Goal: Navigation & Orientation: Understand site structure

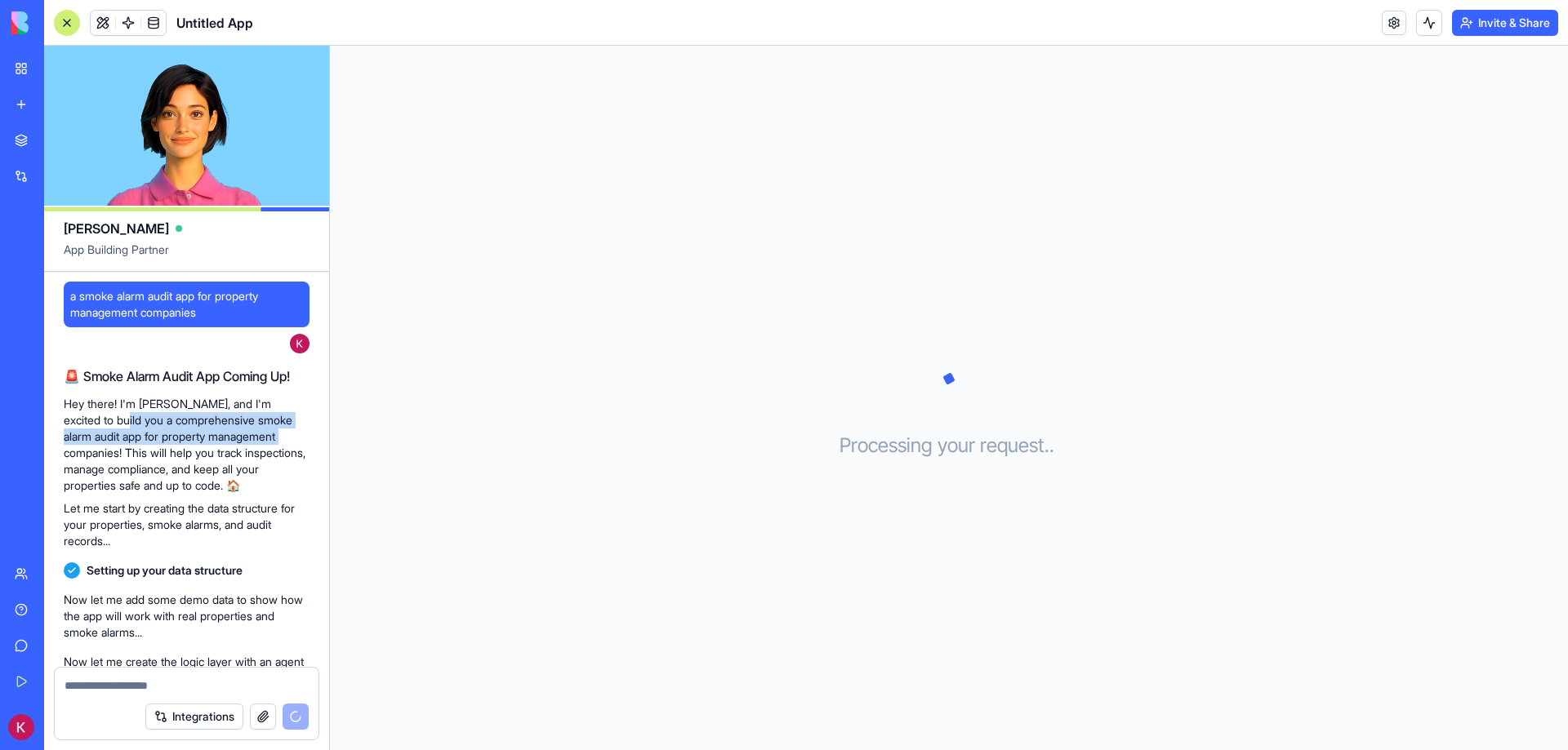
drag, startPoint x: 266, startPoint y: 341, endPoint x: 95, endPoint y: 418, distance: 187.5
click at [95, 418] on p "Hey there! I'm [PERSON_NAME], and I'm excited to build you a comprehensive smok…" at bounding box center [187, 445] width 246 height 98
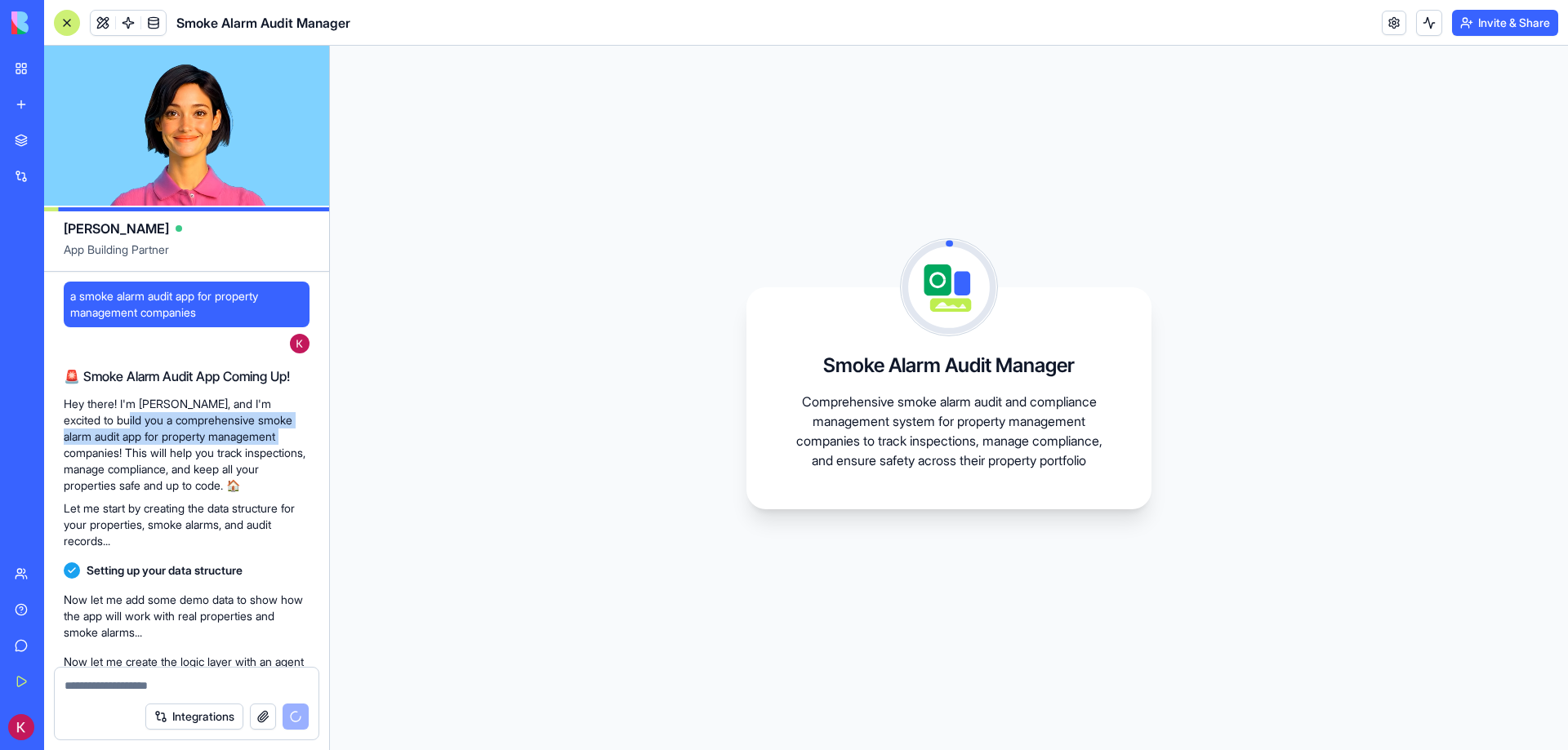
scroll to position [167, 0]
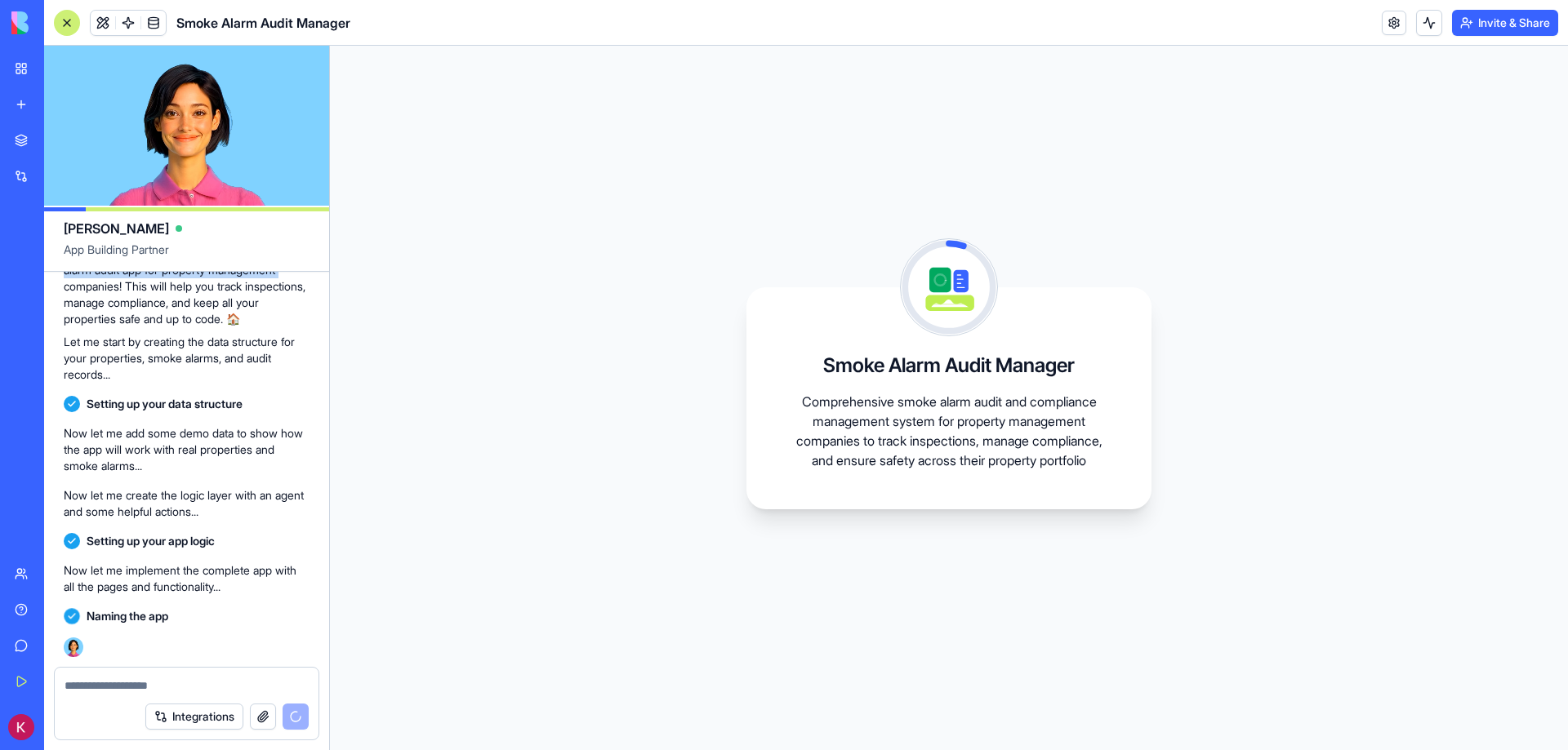
copy p "comprehensive smoke alarm audit app for property management companies"
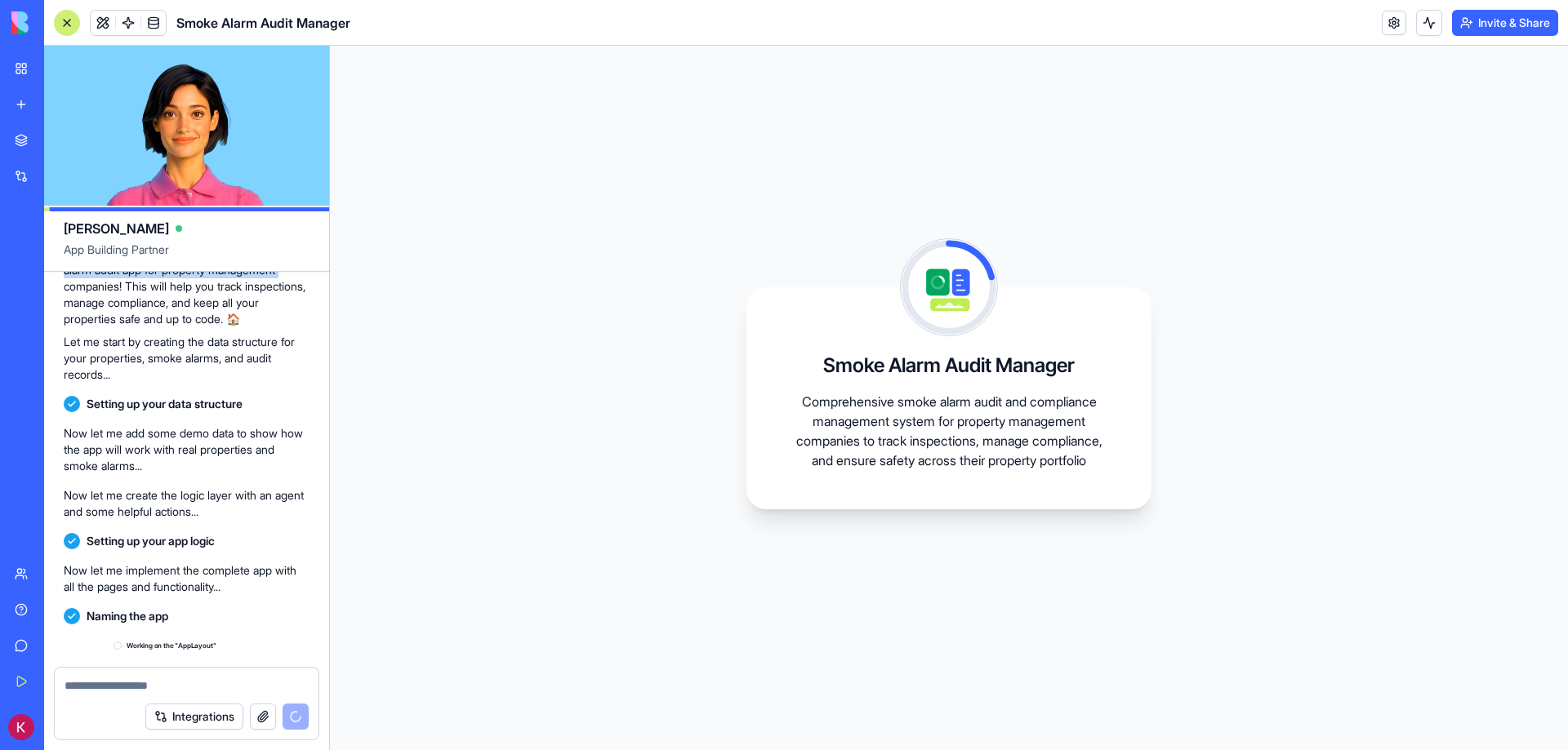
scroll to position [314, 0]
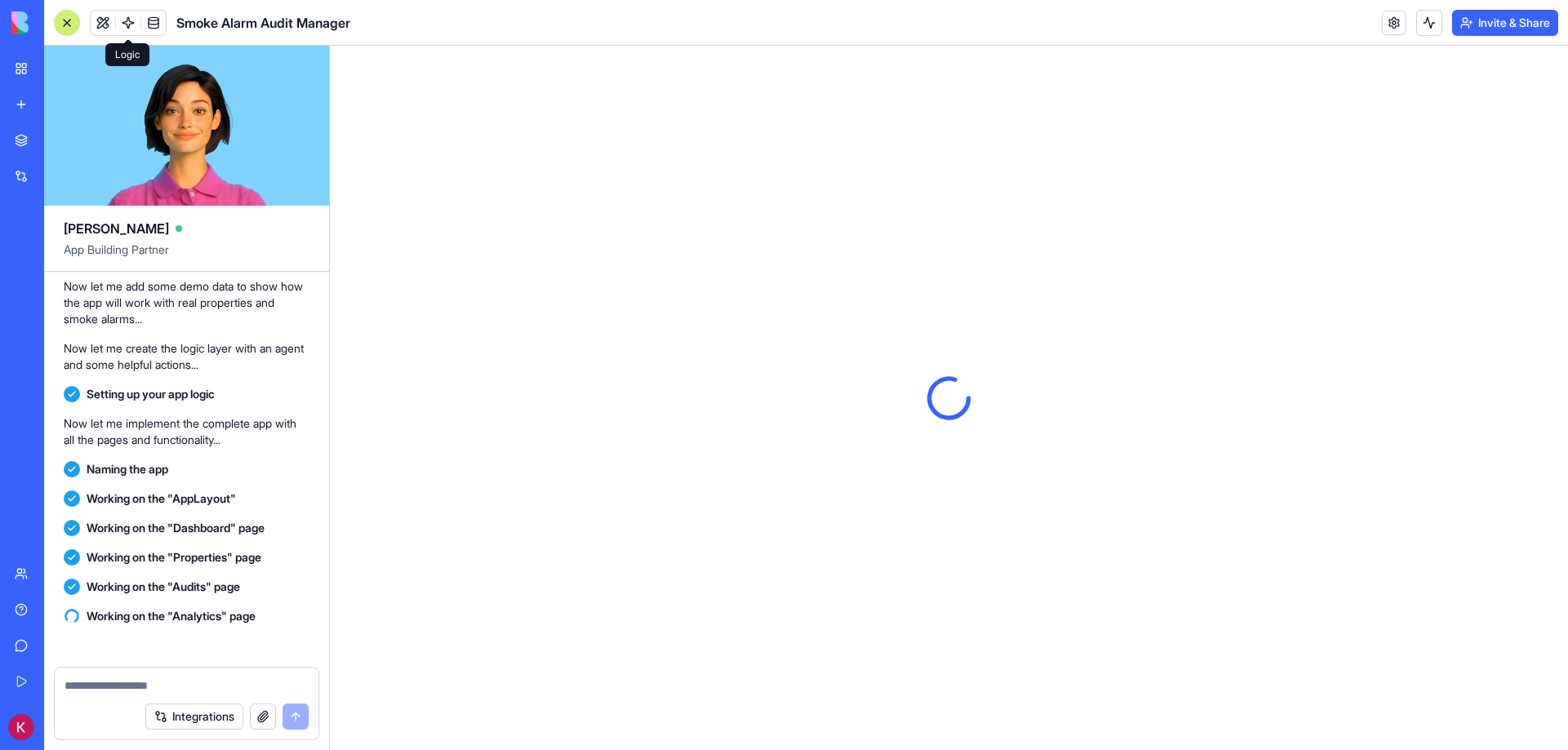
scroll to position [670, 0]
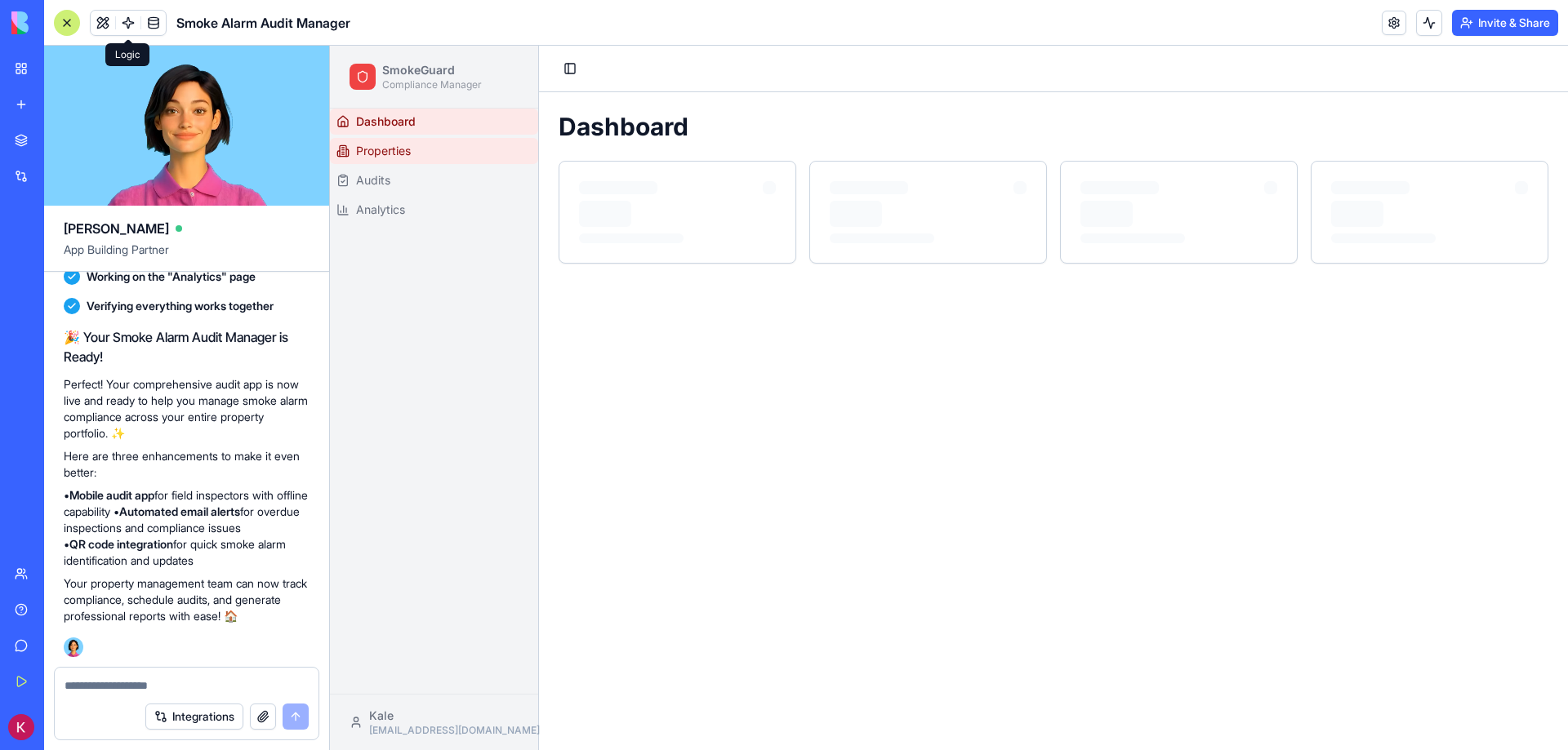
click at [375, 145] on span "Properties" at bounding box center [383, 151] width 55 height 17
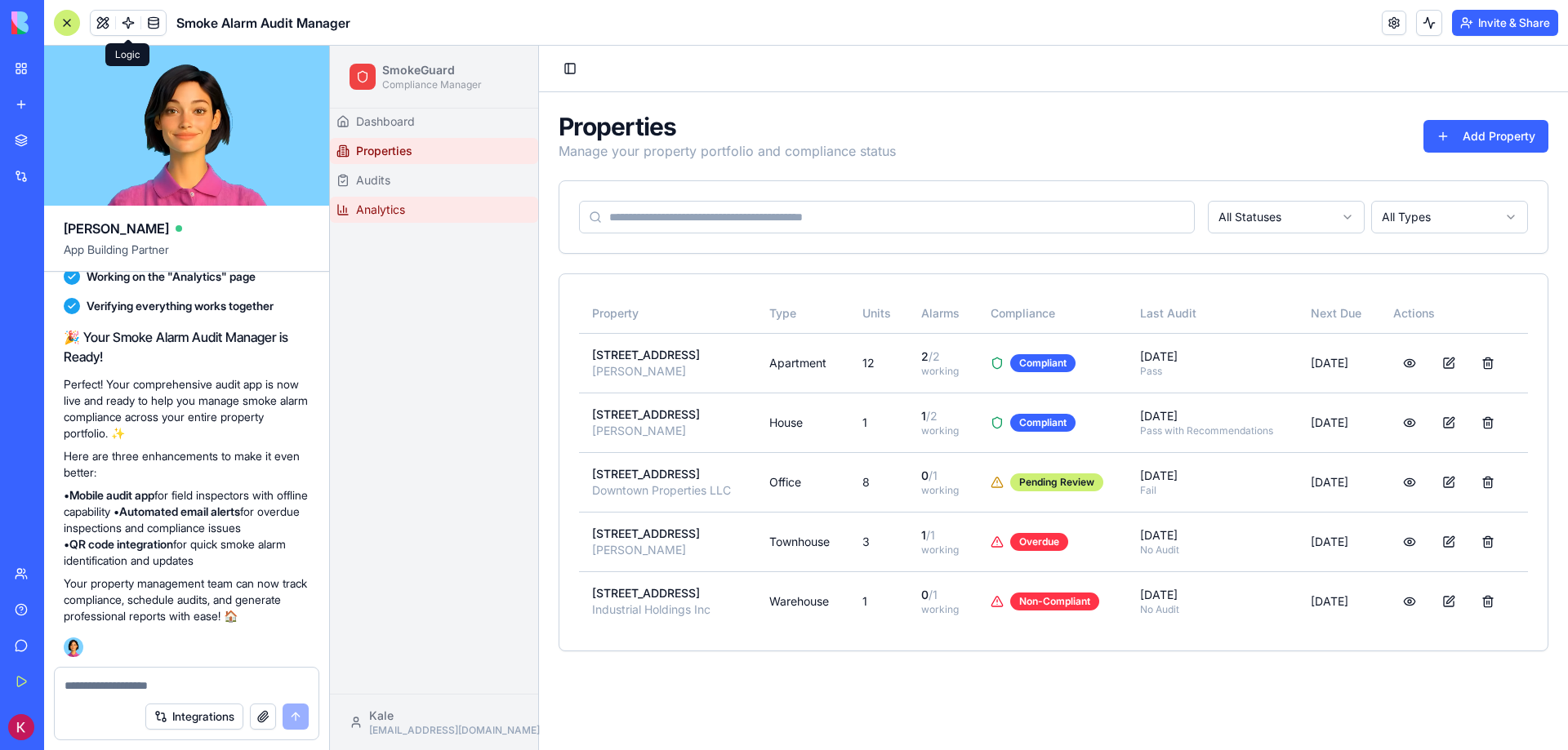
click at [403, 199] on link "Analytics" at bounding box center [433, 209] width 208 height 26
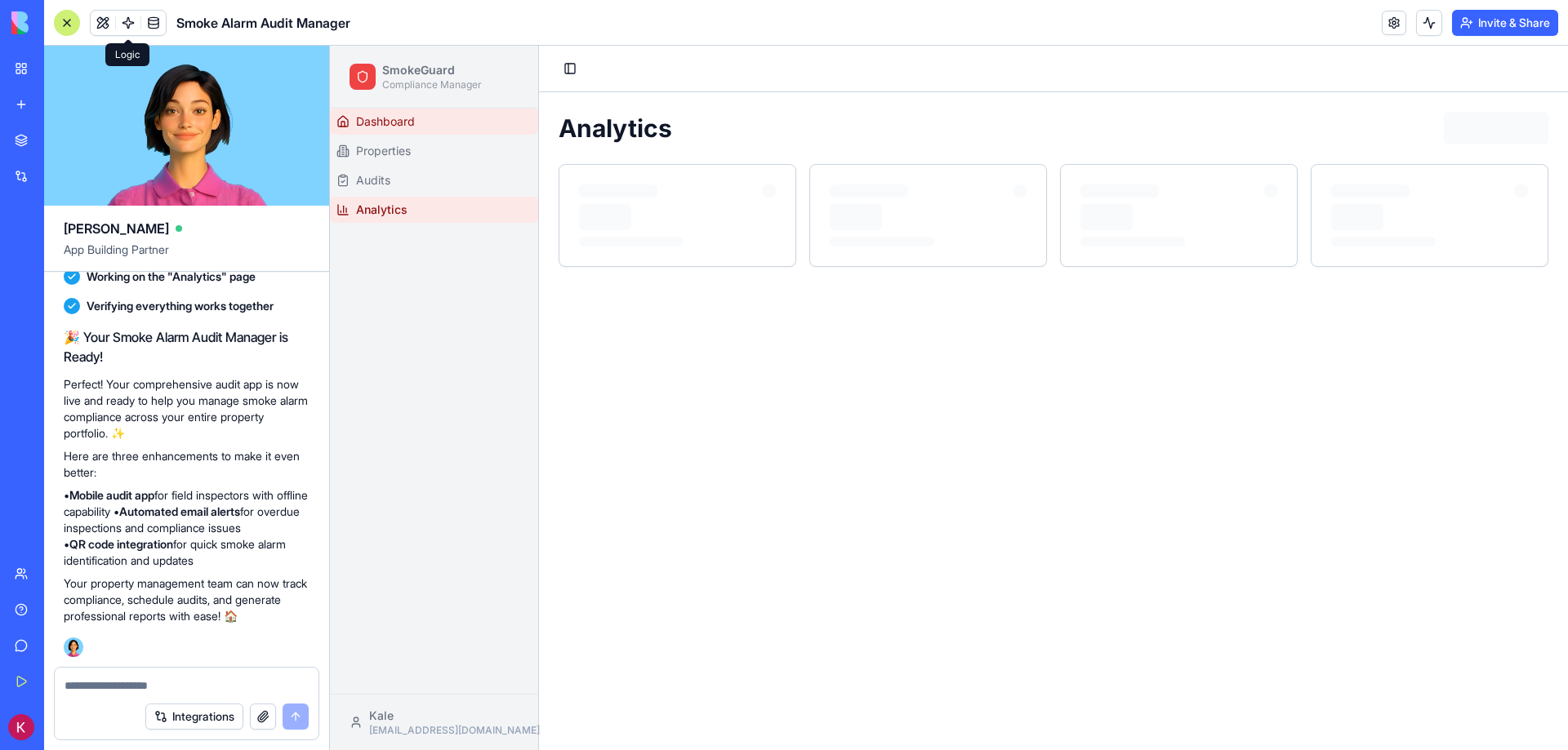
click at [392, 122] on span "Dashboard" at bounding box center [385, 122] width 59 height 17
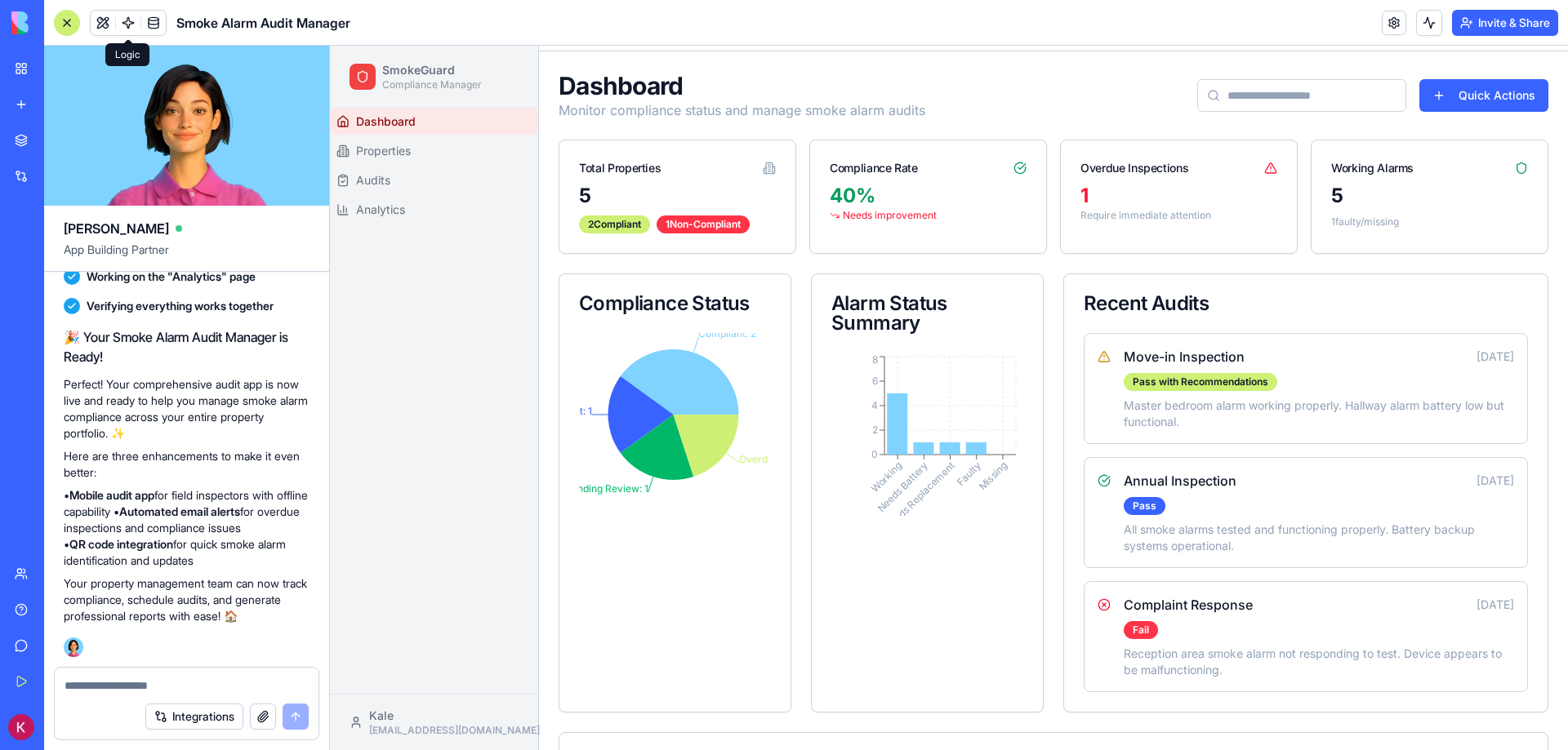
scroll to position [81, 0]
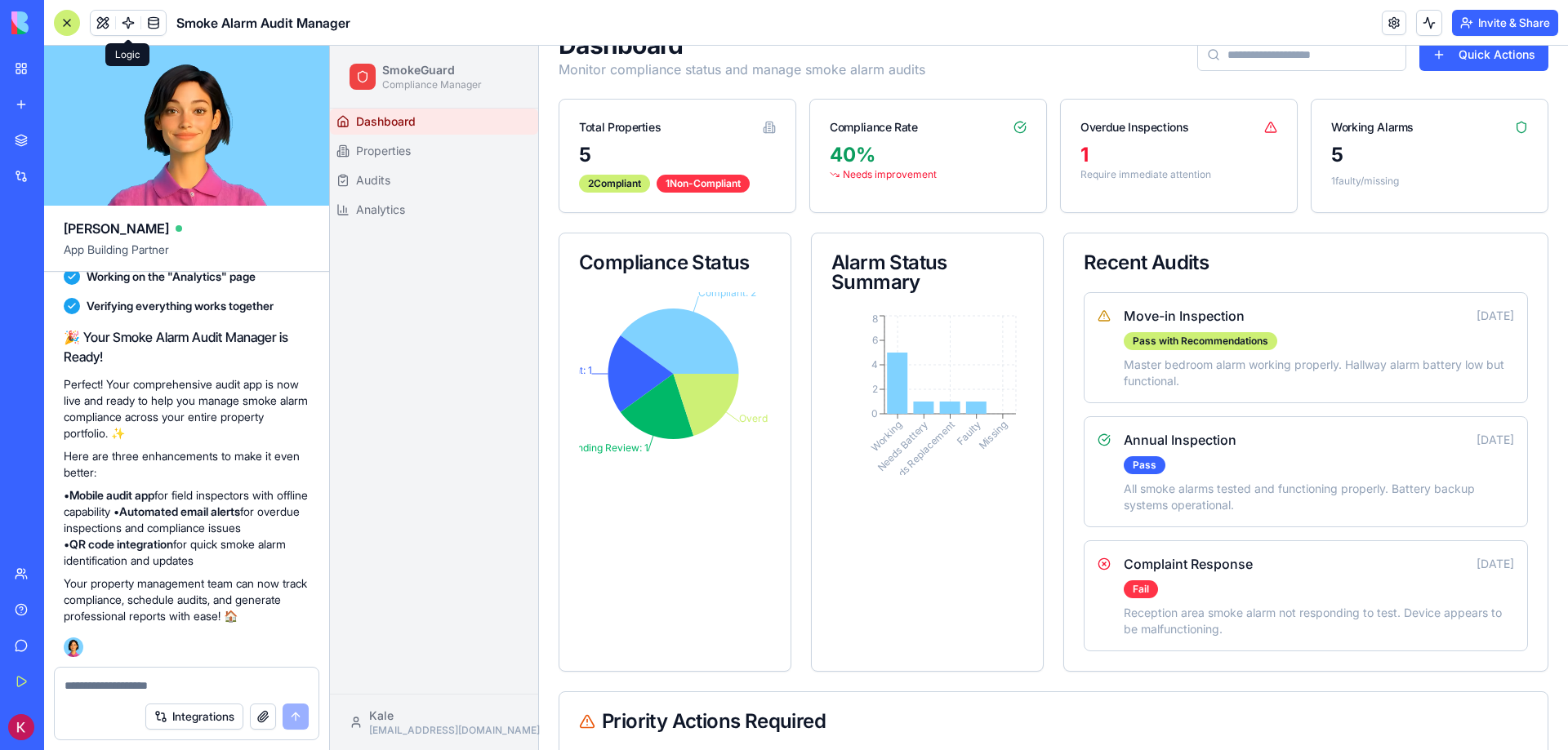
click at [198, 717] on button "Integrations" at bounding box center [194, 716] width 98 height 26
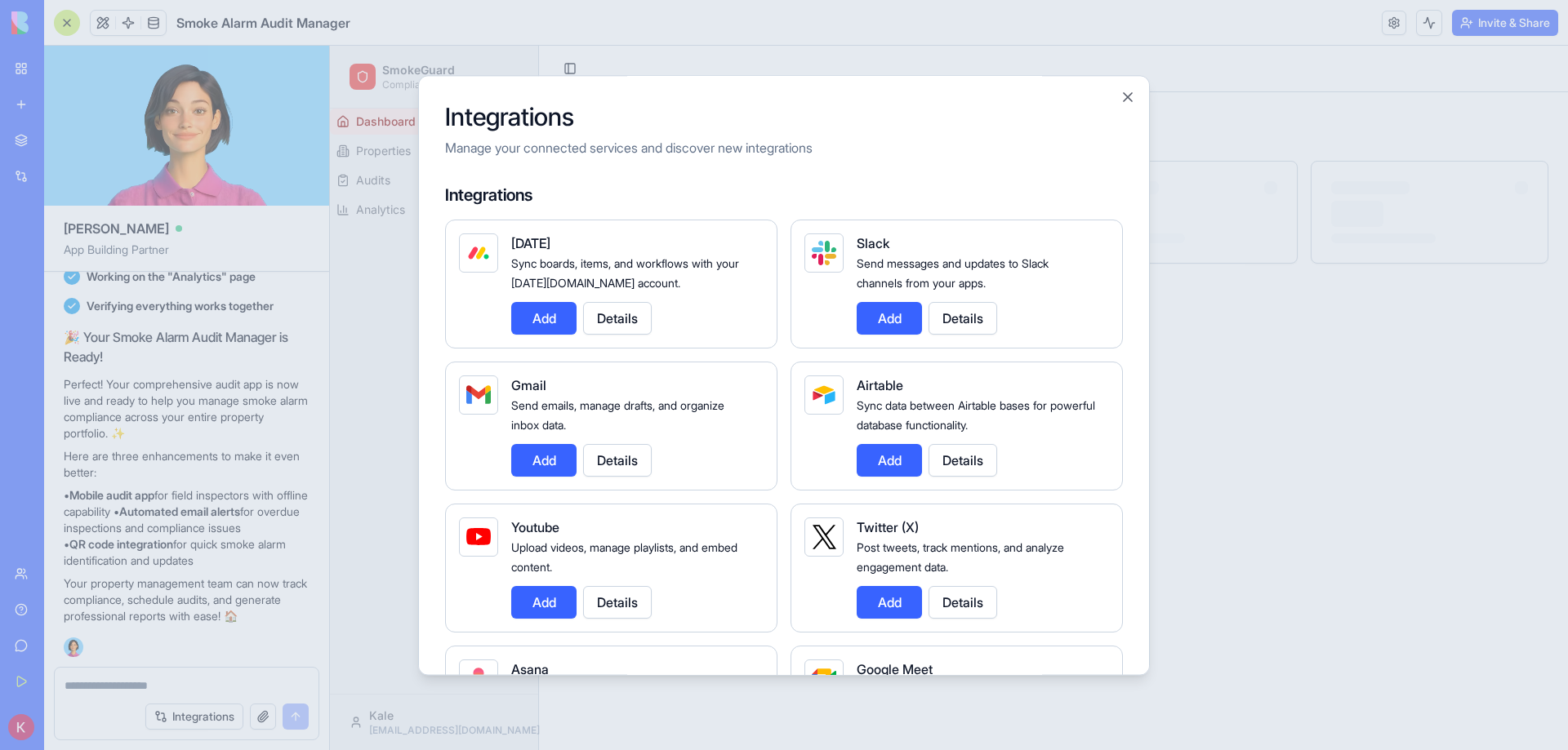
scroll to position [0, 0]
